Goal: Task Accomplishment & Management: Manage account settings

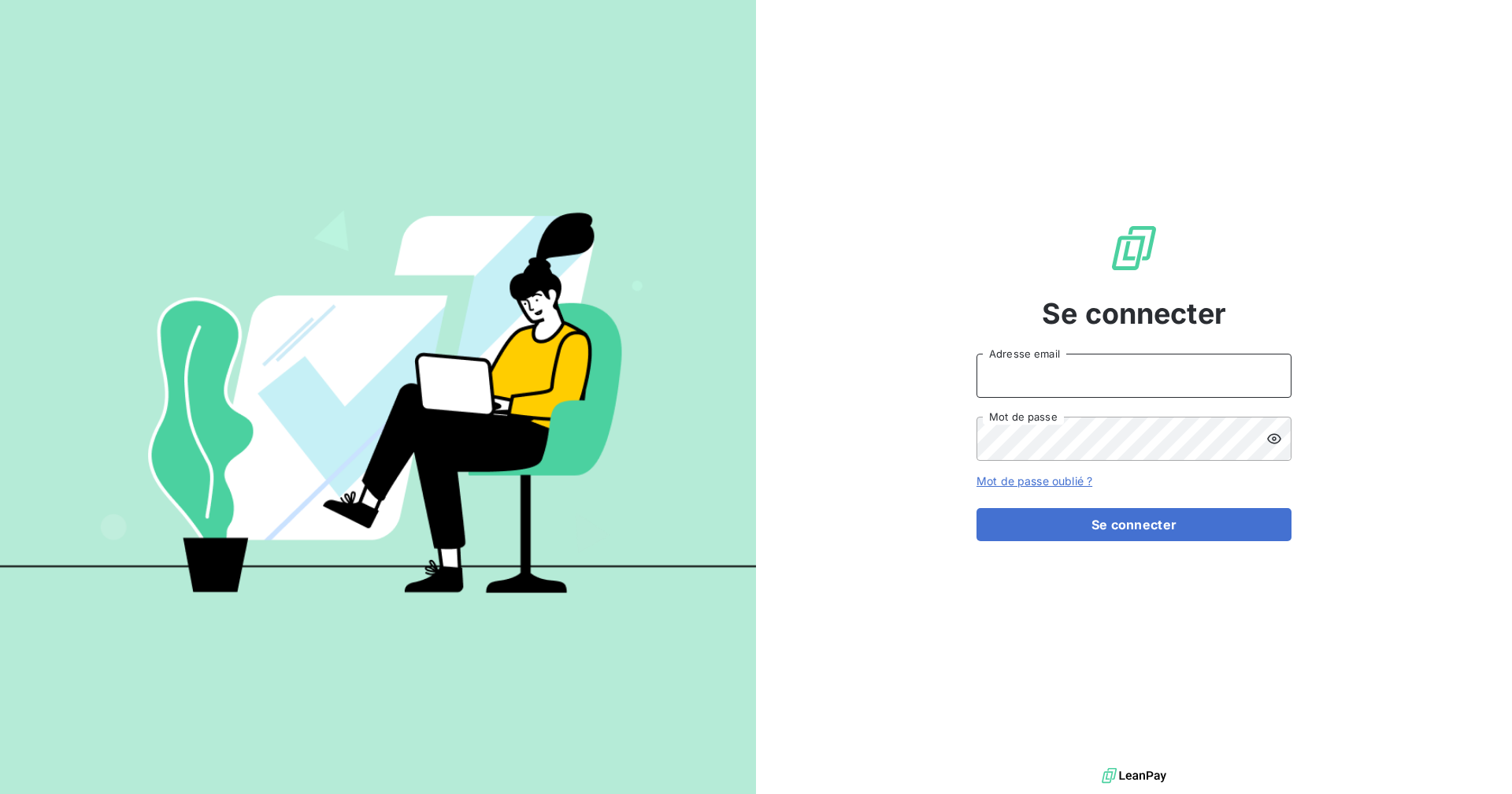
click at [1033, 379] on input "Adresse email" at bounding box center [1133, 376] width 315 height 44
type input "assistante@sanirun.com"
click at [976, 508] on button "Se connecter" at bounding box center [1133, 524] width 315 height 33
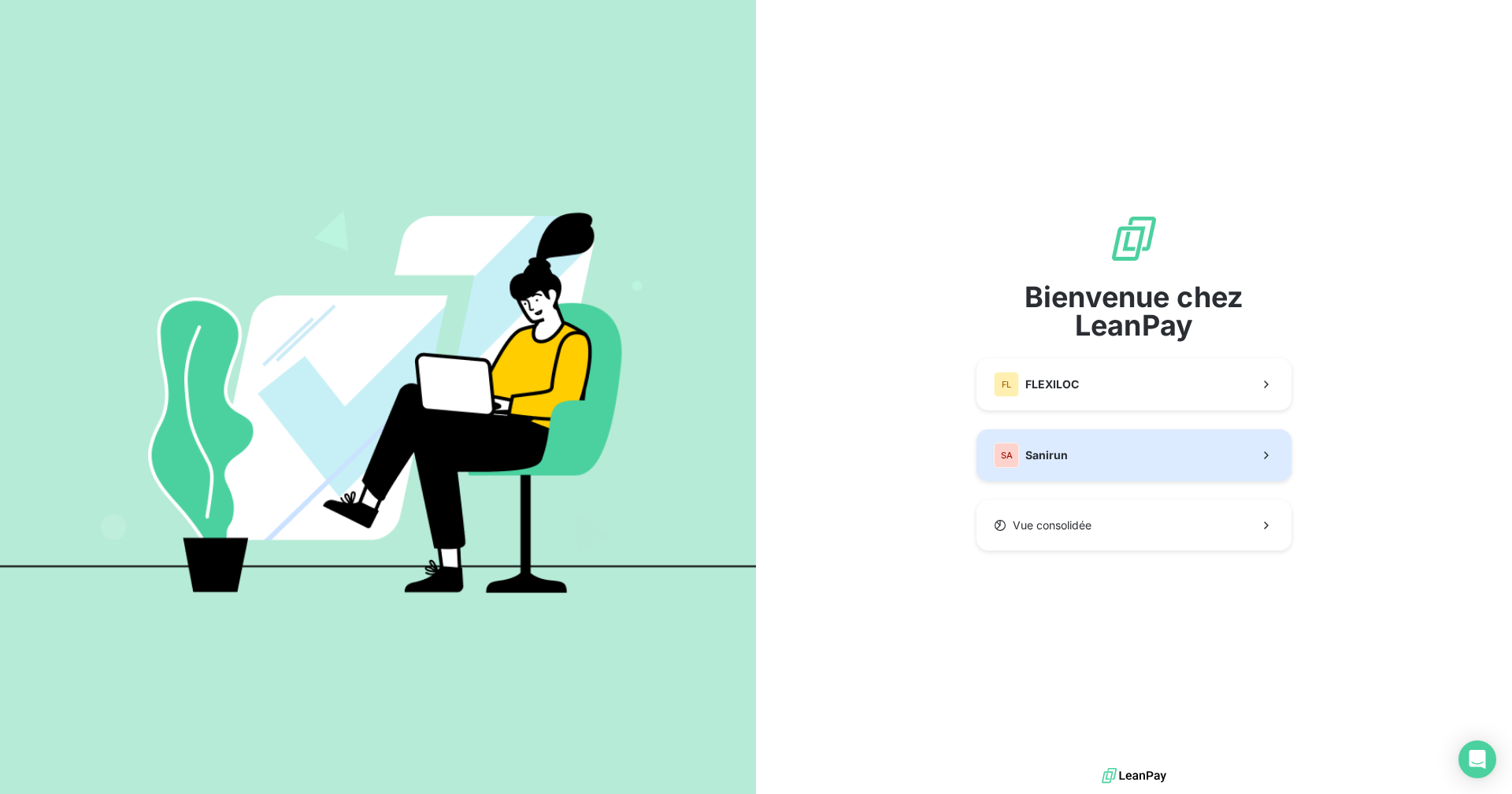
click at [1062, 460] on span "Sanirun" at bounding box center [1047, 455] width 43 height 16
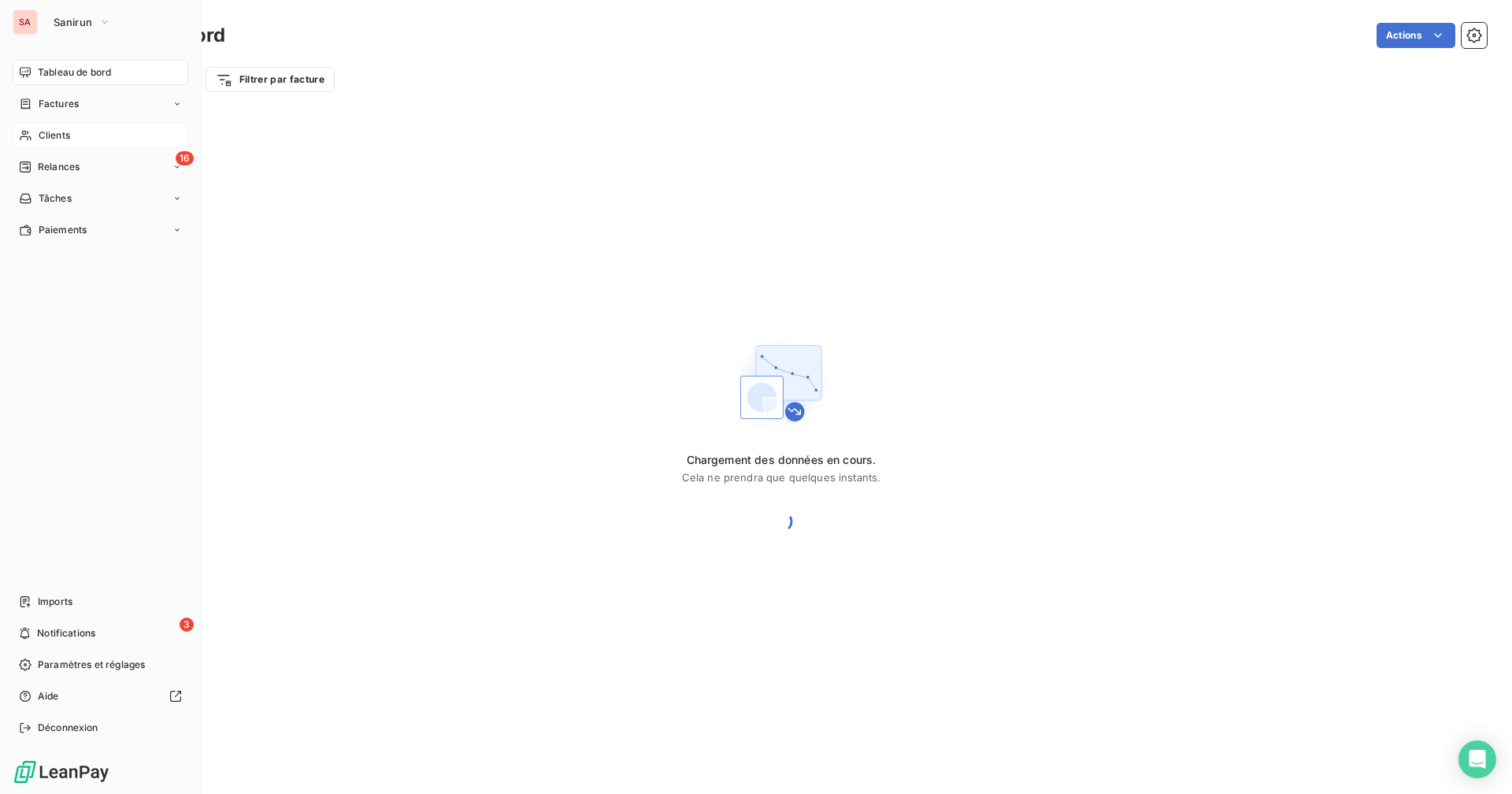
click at [83, 133] on div "Clients" at bounding box center [100, 135] width 176 height 25
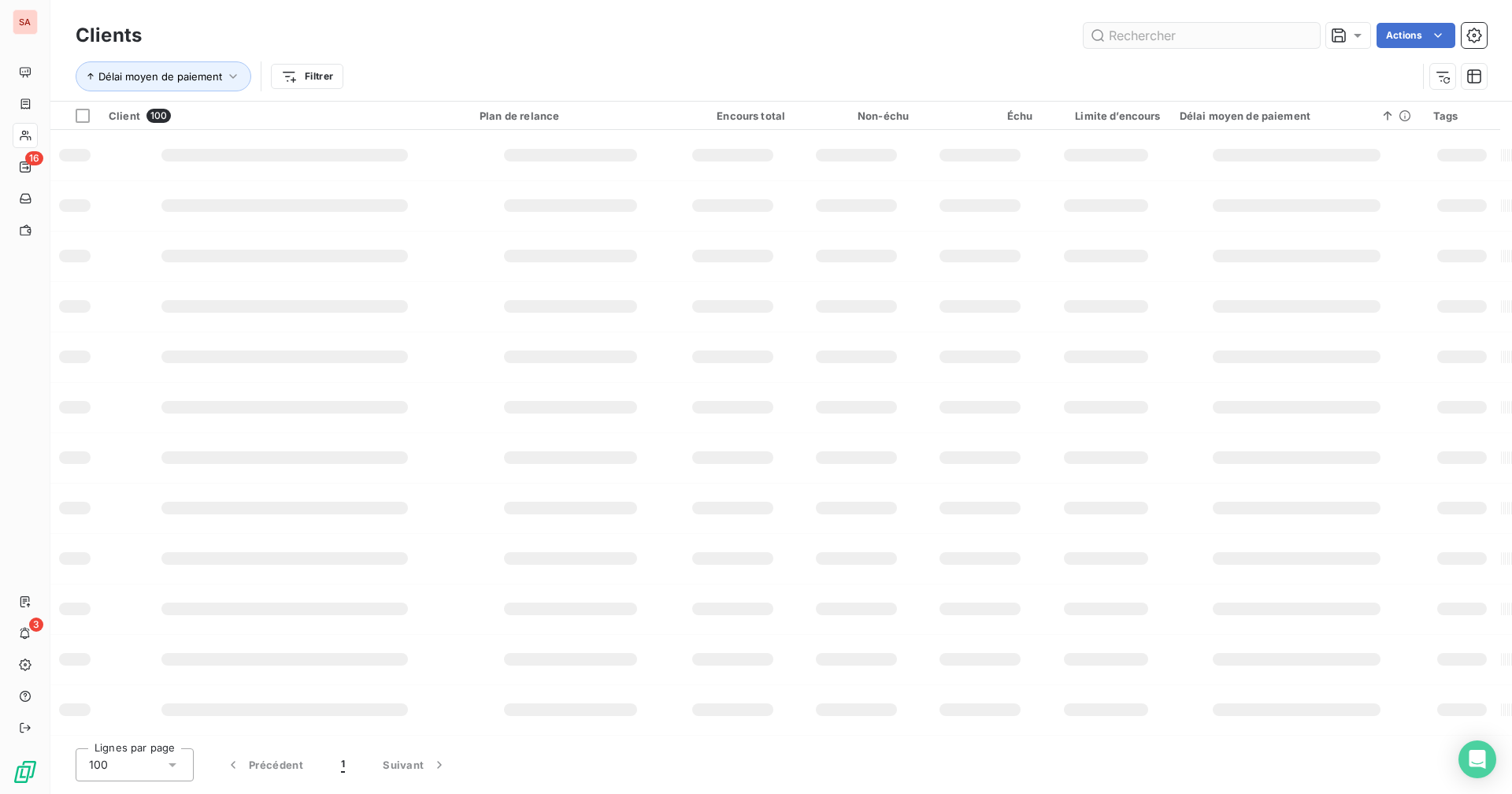
click at [1135, 34] on input "text" at bounding box center [1202, 35] width 237 height 25
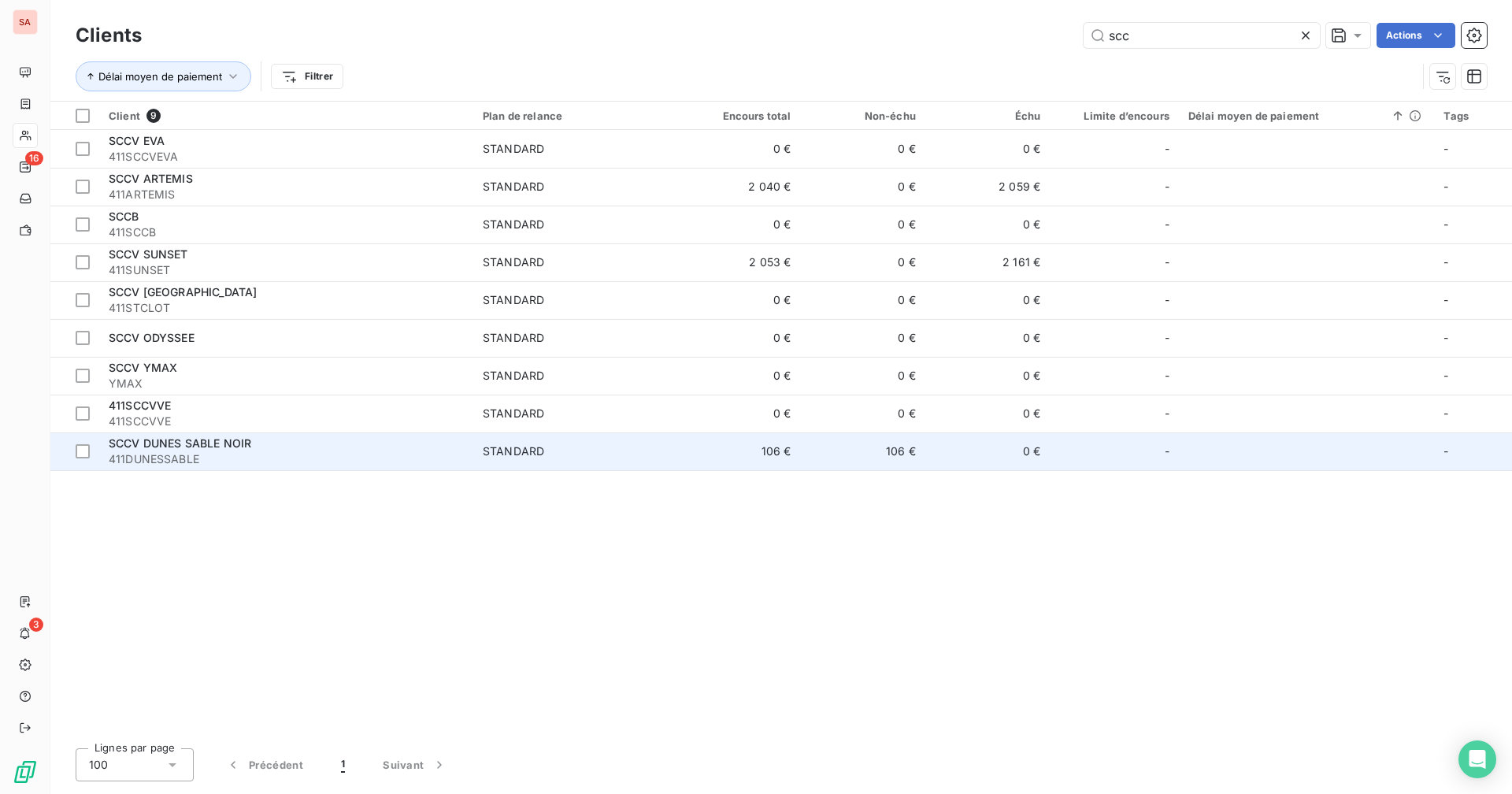
type input "scc"
click at [814, 457] on td "106 €" at bounding box center [863, 451] width 124 height 38
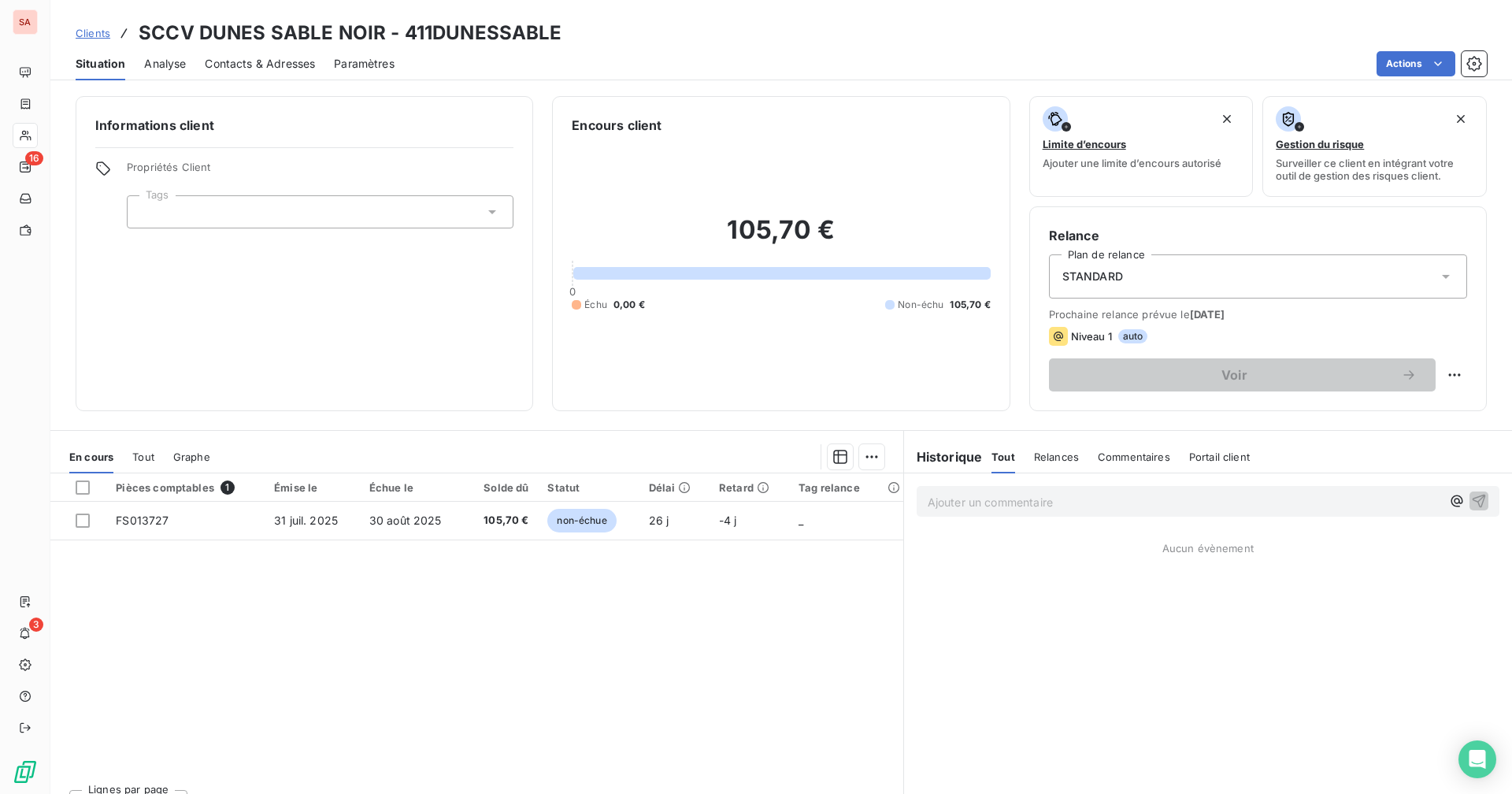
click at [277, 63] on span "Contacts & Adresses" at bounding box center [259, 64] width 110 height 16
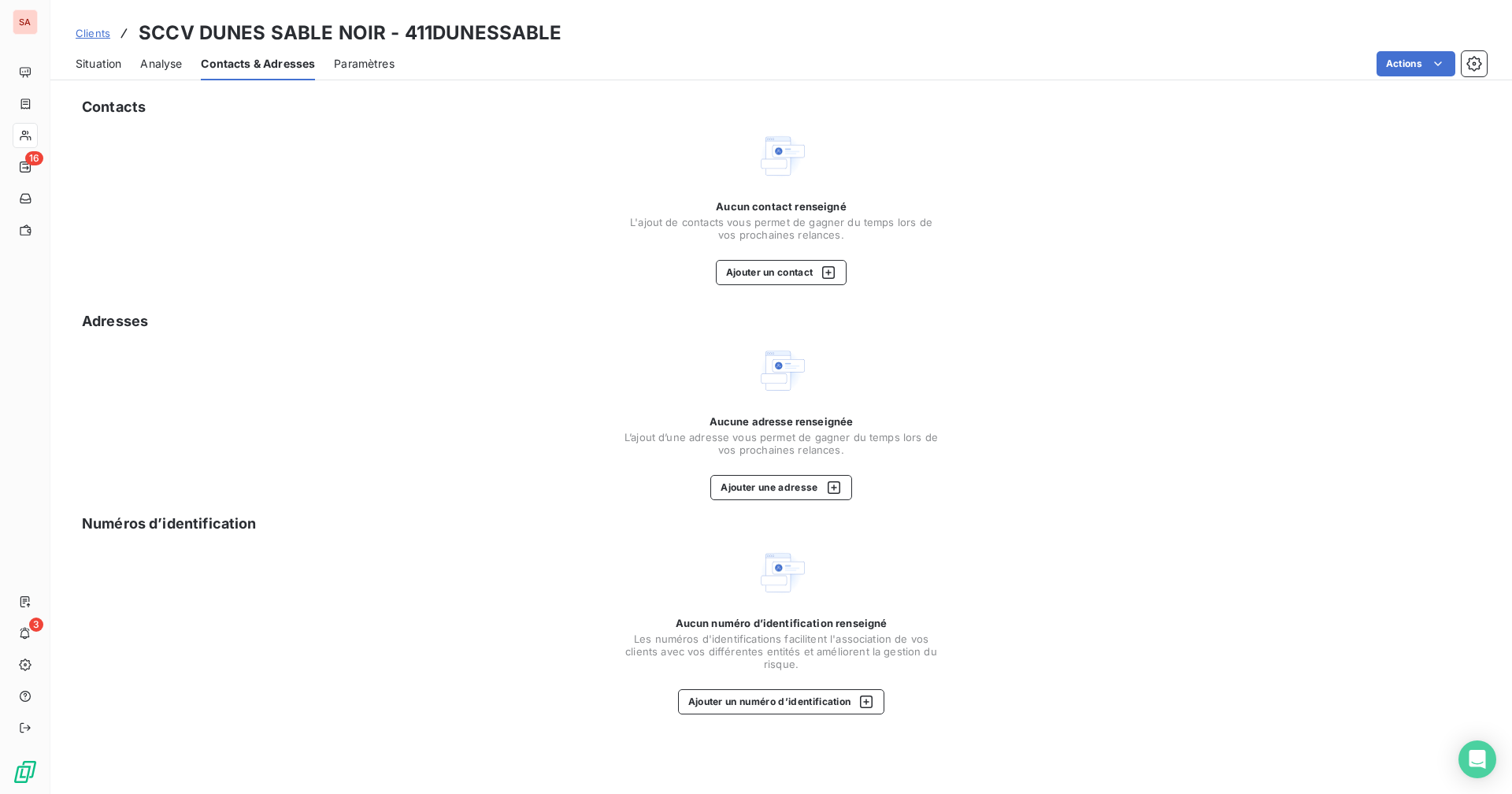
click at [101, 64] on span "Situation" at bounding box center [98, 64] width 46 height 16
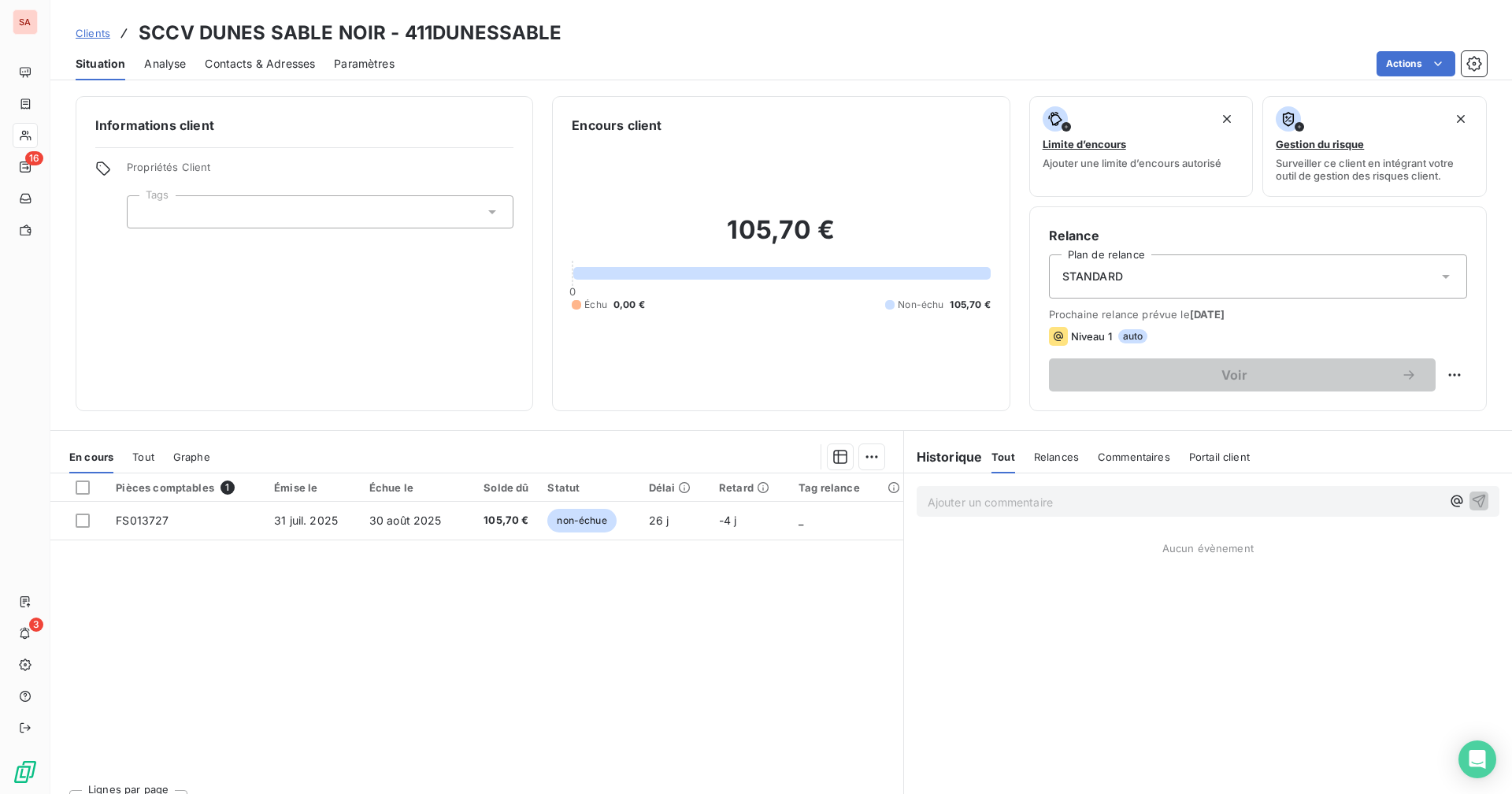
click at [1044, 497] on p "Ajouter un commentaire ﻿" at bounding box center [1184, 502] width 514 height 20
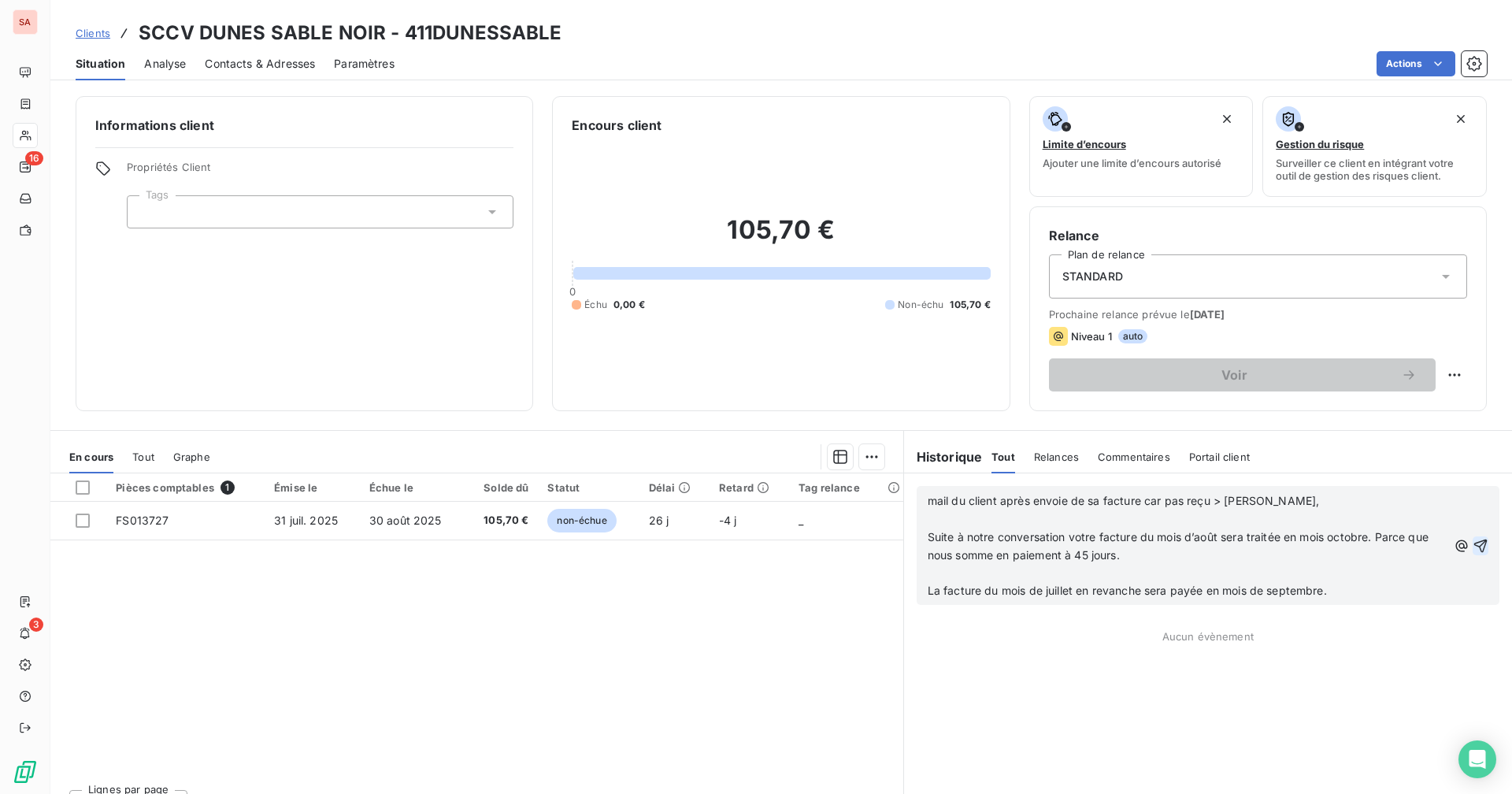
click at [1473, 551] on icon "button" at bounding box center [1481, 546] width 16 height 16
